Goal: Transaction & Acquisition: Purchase product/service

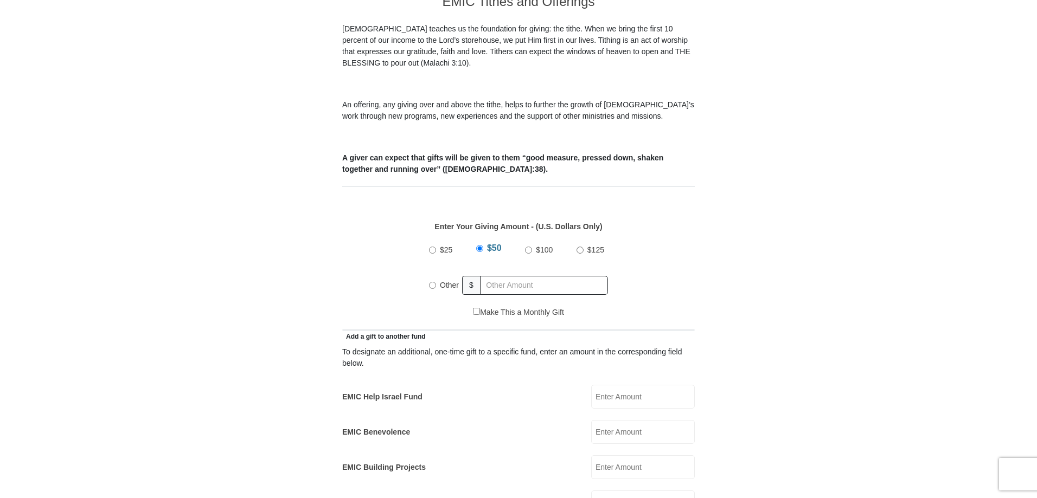
scroll to position [325, 0]
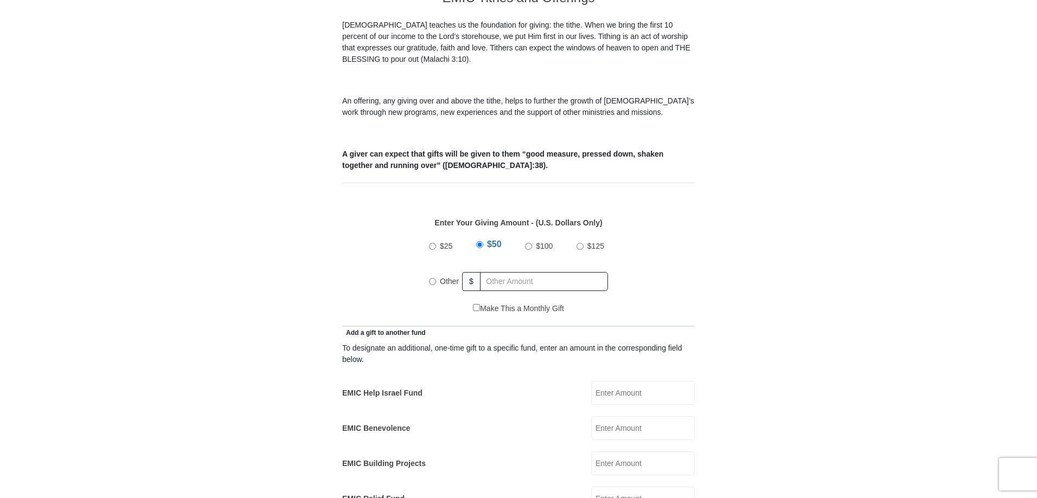
click at [431, 278] on input "Other" at bounding box center [432, 281] width 7 height 7
radio input "true"
click at [496, 272] on input "text" at bounding box center [546, 281] width 124 height 19
type input "200.00"
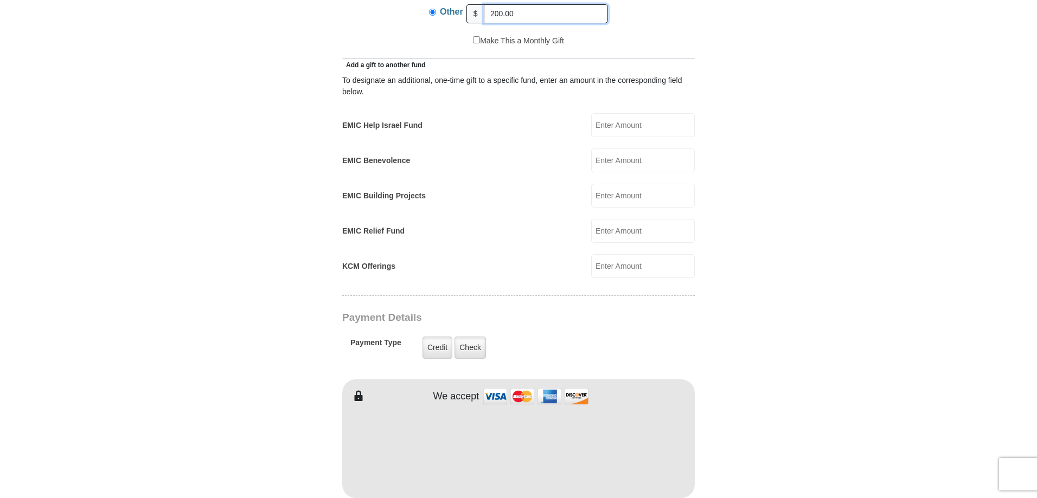
scroll to position [597, 0]
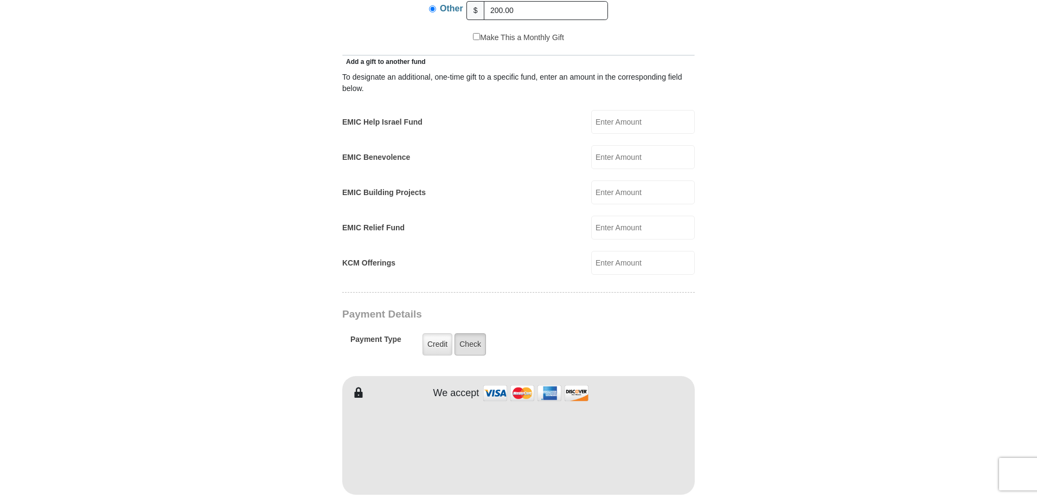
click at [475, 334] on label "Check" at bounding box center [470, 345] width 31 height 22
click at [0, 0] on input "Check" at bounding box center [0, 0] width 0 height 0
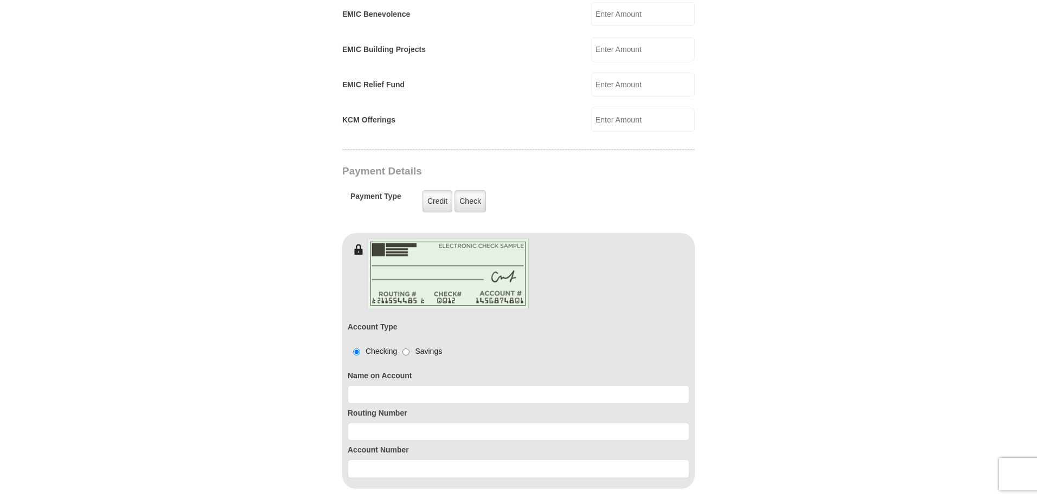
scroll to position [759, 0]
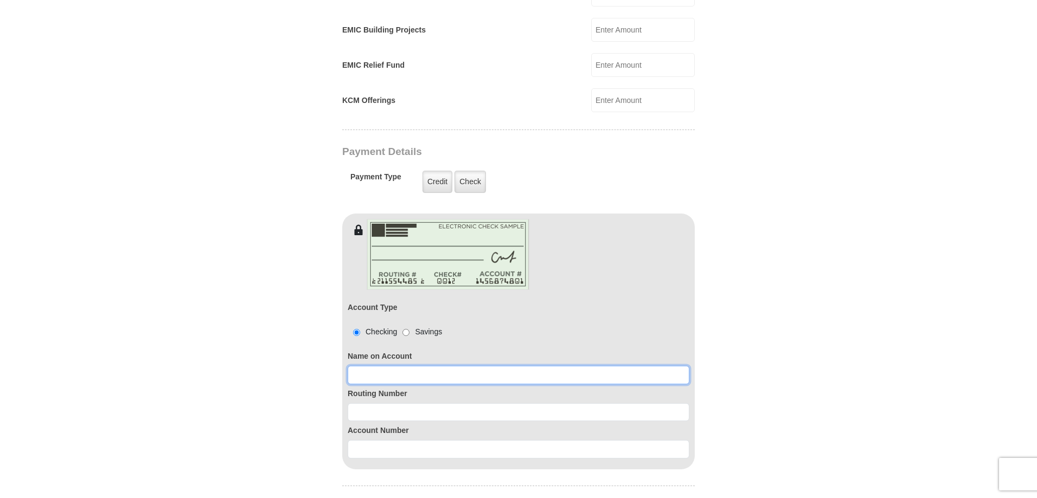
click at [385, 366] on input at bounding box center [519, 375] width 342 height 18
type input "s"
type input "[PERSON_NAME]"
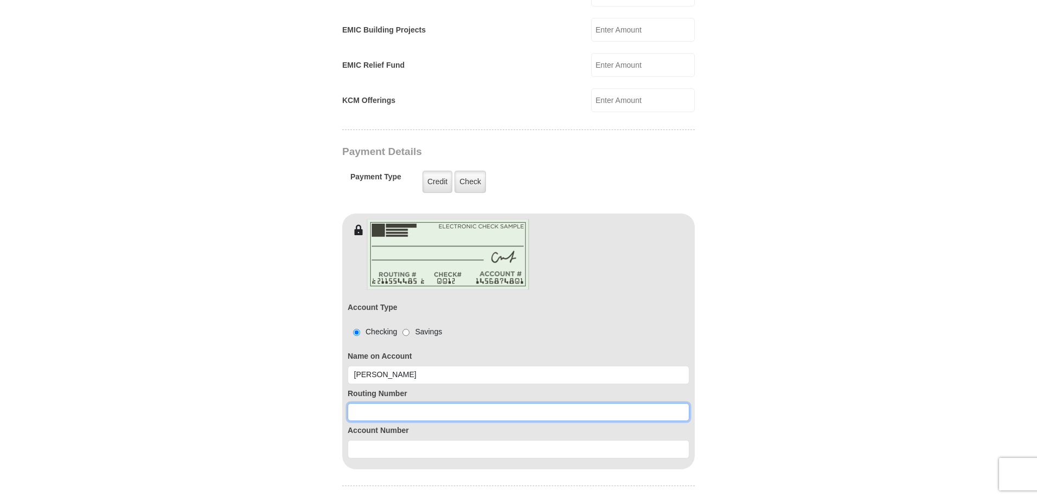
click at [381, 404] on input at bounding box center [519, 413] width 342 height 18
type input "121101985"
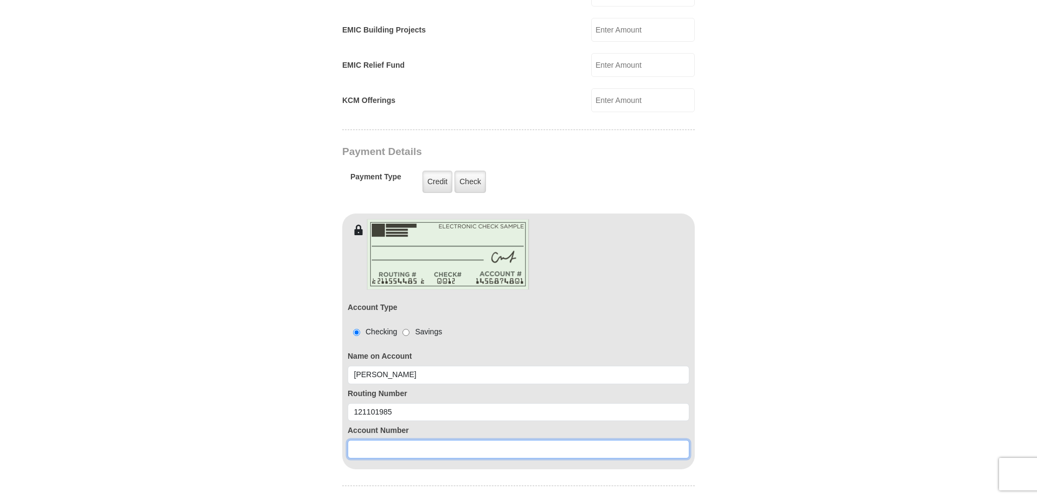
click at [374, 440] on input at bounding box center [519, 449] width 342 height 18
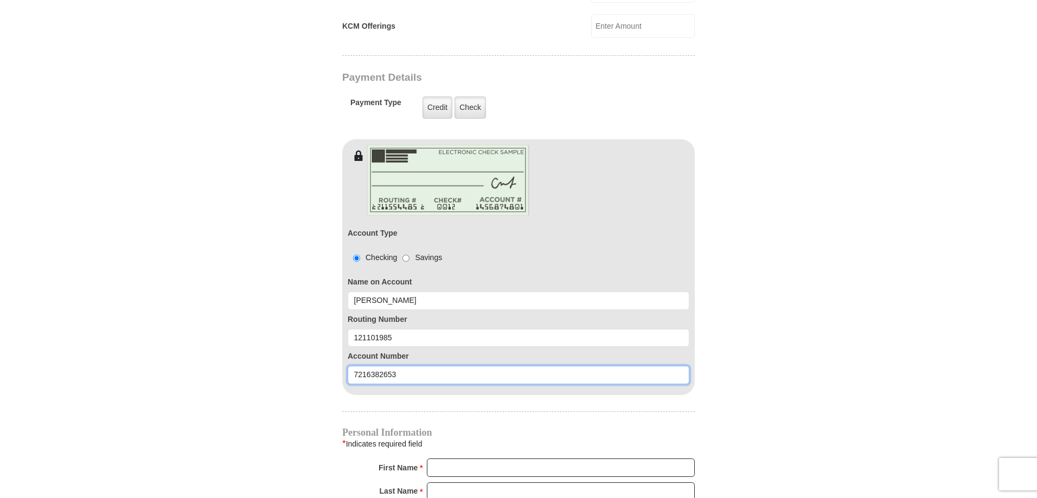
scroll to position [868, 0]
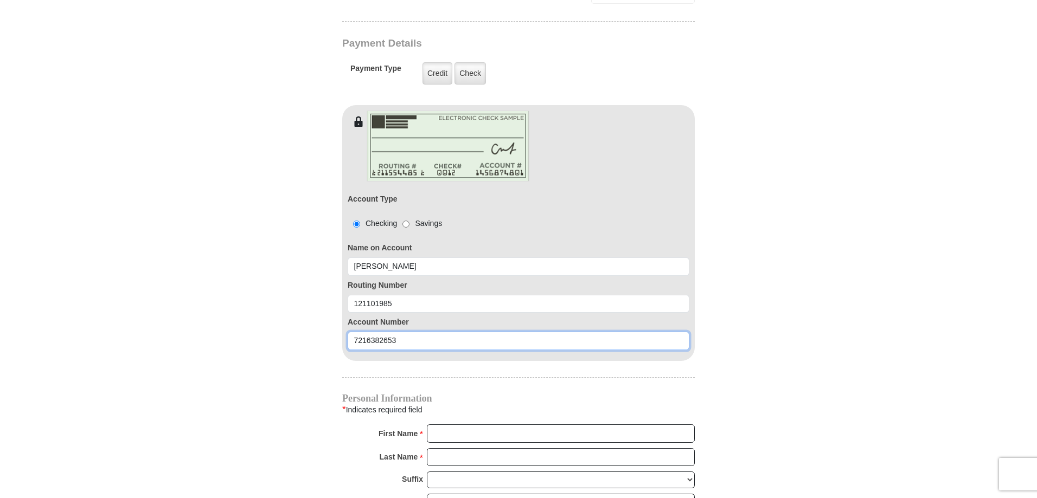
type input "7216382653"
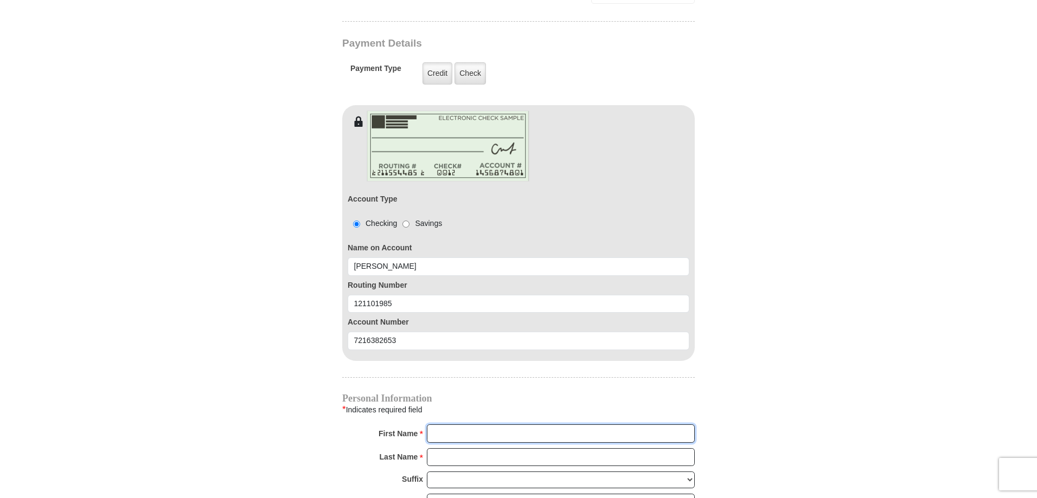
click at [447, 425] on input "First Name *" at bounding box center [561, 434] width 268 height 18
type input "[PERSON_NAME]"
type input "[EMAIL_ADDRESS][DOMAIN_NAME]"
type input "[STREET_ADDRESS][PERSON_NAME]"
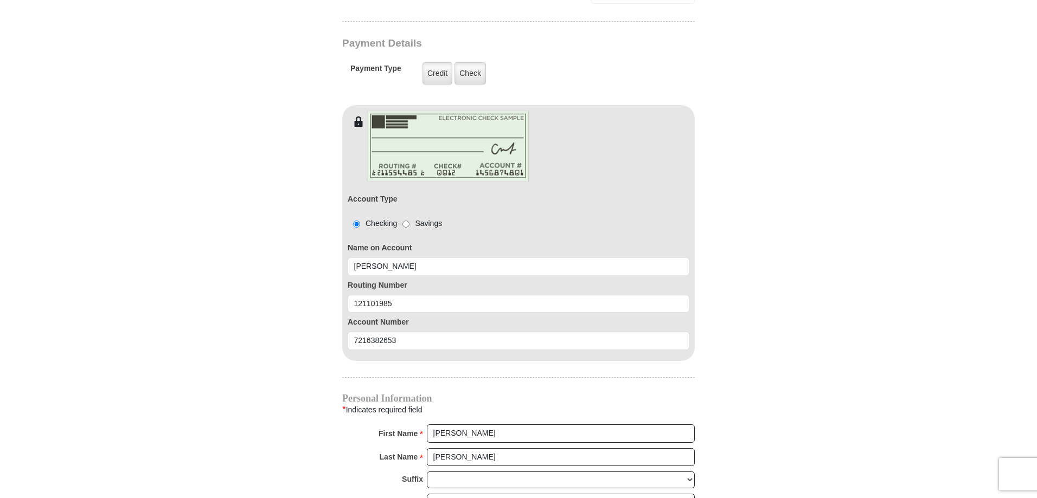
type input "SANTA [PERSON_NAME]"
select select "CA"
type input "95403"
type input "7075294073"
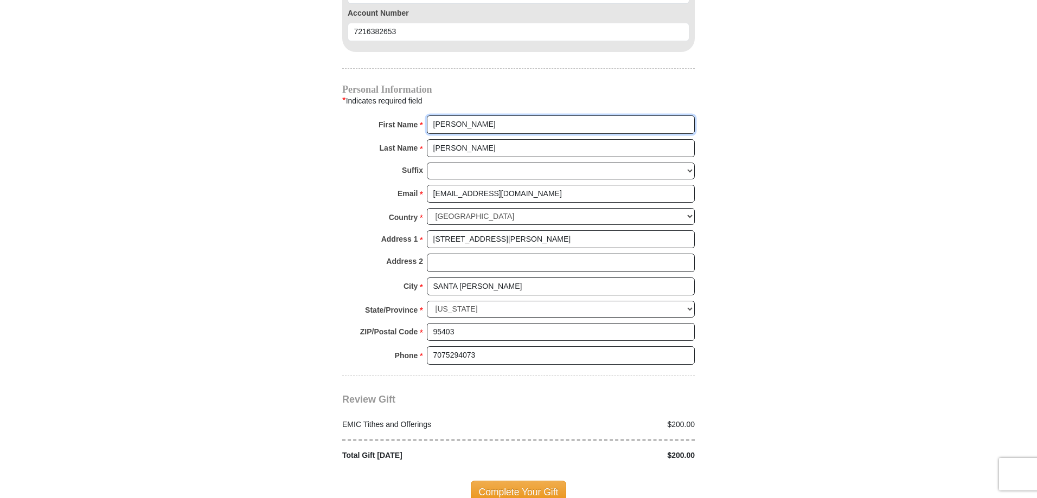
scroll to position [1193, 0]
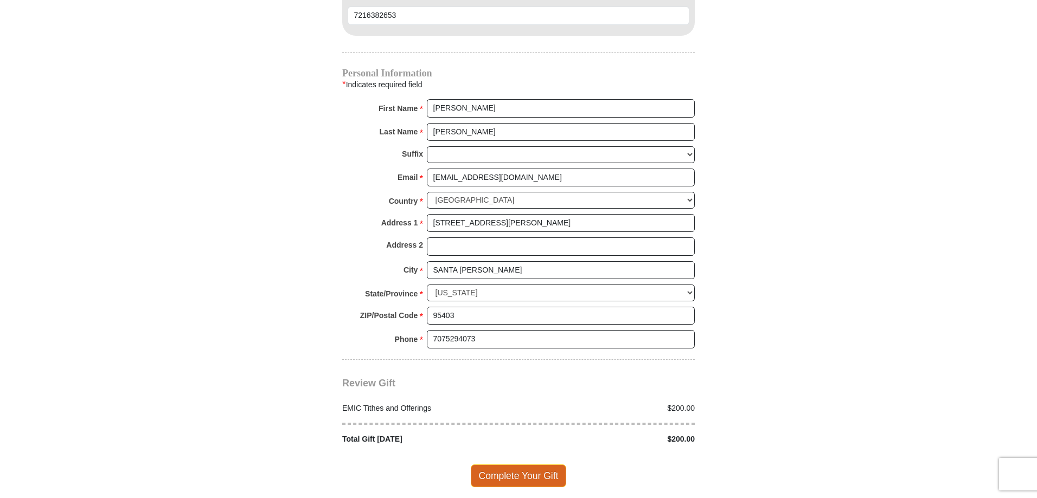
click at [523, 465] on span "Complete Your Gift" at bounding box center [519, 476] width 96 height 23
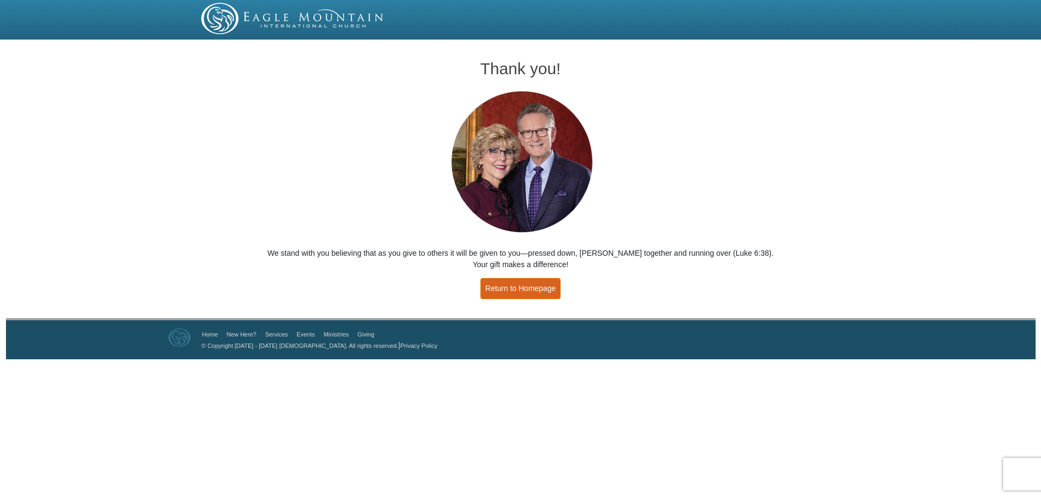
click at [522, 286] on link "Return to Homepage" at bounding box center [521, 288] width 80 height 21
